Goal: Go to known website: Access a specific website the user already knows

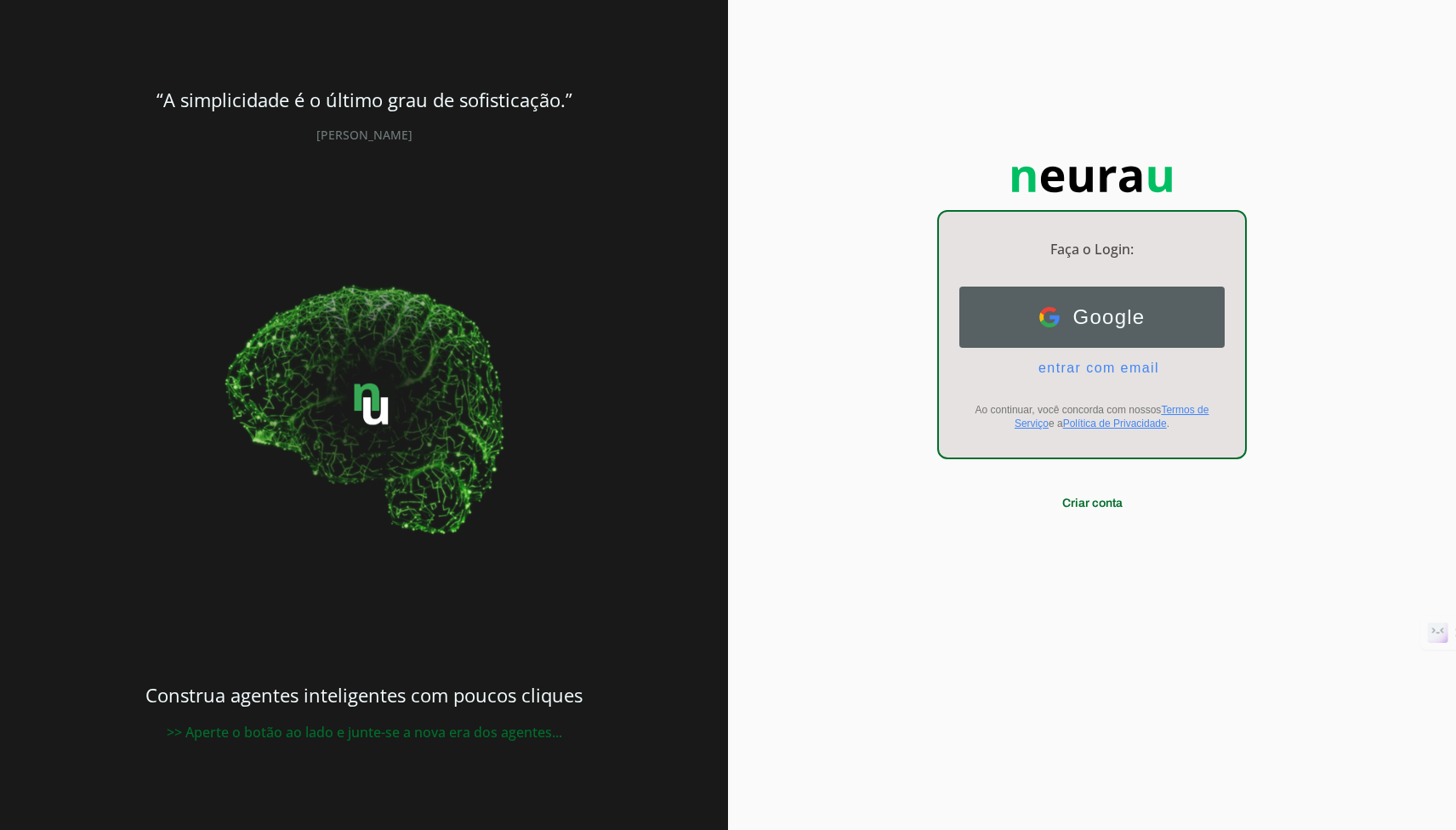
click at [1016, 290] on button "Google Google" at bounding box center [1092, 318] width 265 height 61
